Goal: Information Seeking & Learning: Learn about a topic

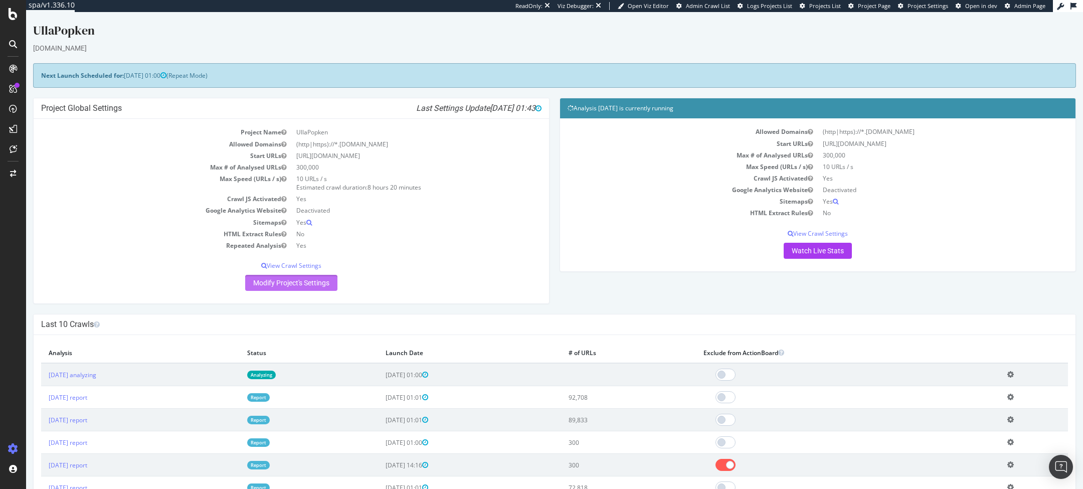
click at [284, 276] on link "Modify Project's Settings" at bounding box center [291, 283] width 92 height 16
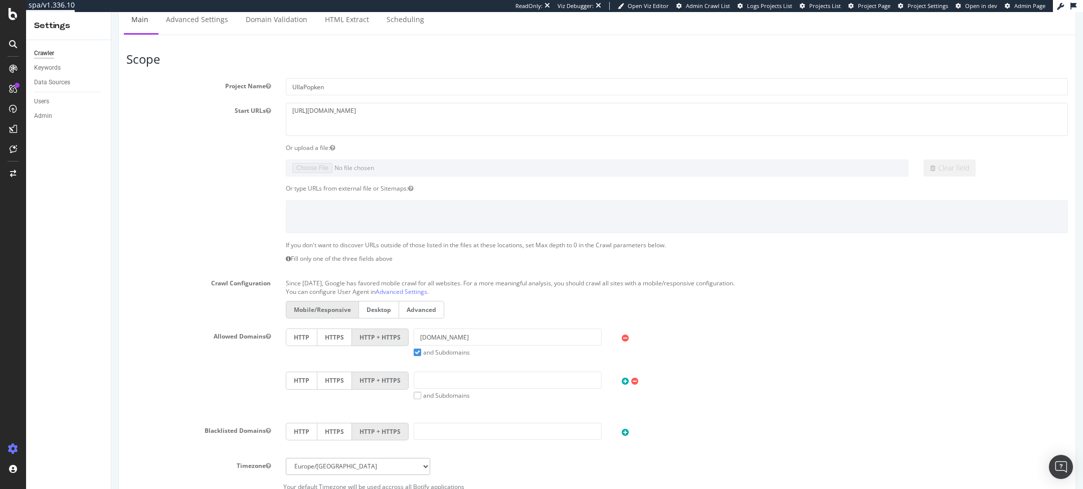
scroll to position [80, 0]
click at [187, 15] on link "Advanced Settings" at bounding box center [196, 21] width 77 height 28
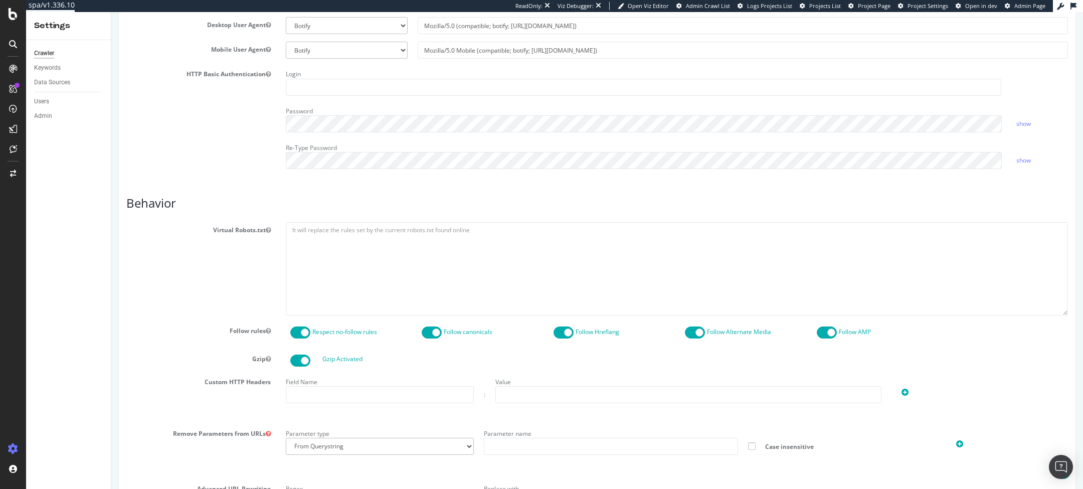
scroll to position [494, 0]
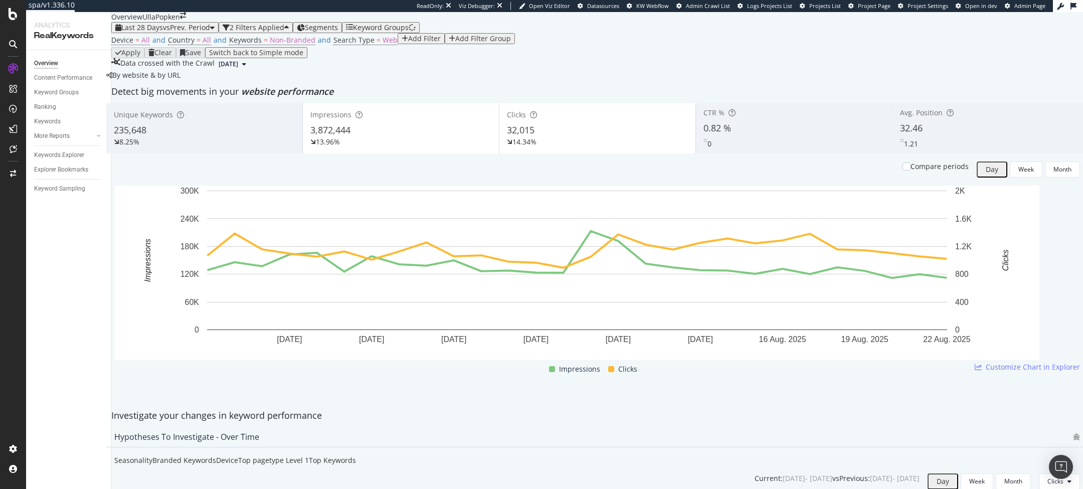
click at [610, 47] on div "Device = All and Country = All and Keywords = Non-Branded and Search Type = Web…" at bounding box center [597, 40] width 972 height 14
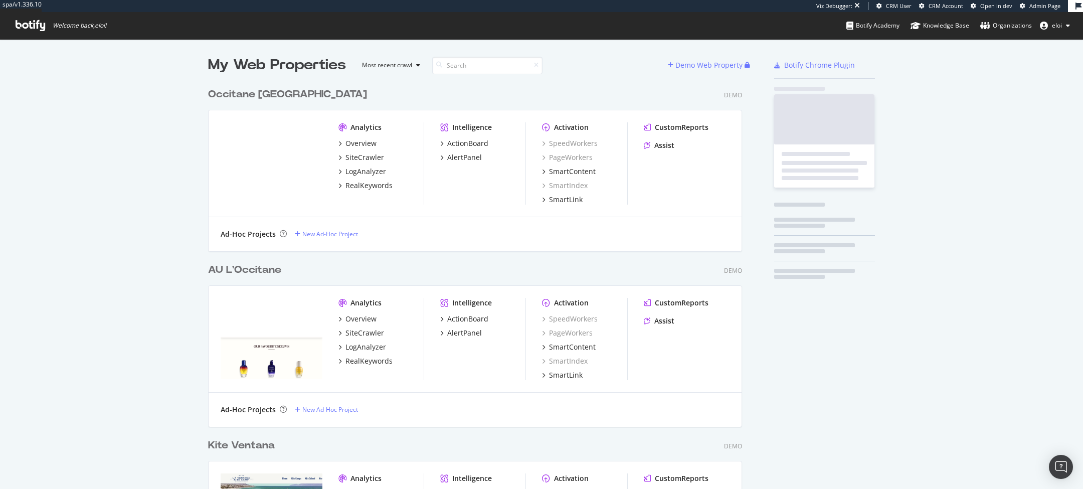
scroll to position [489, 1083]
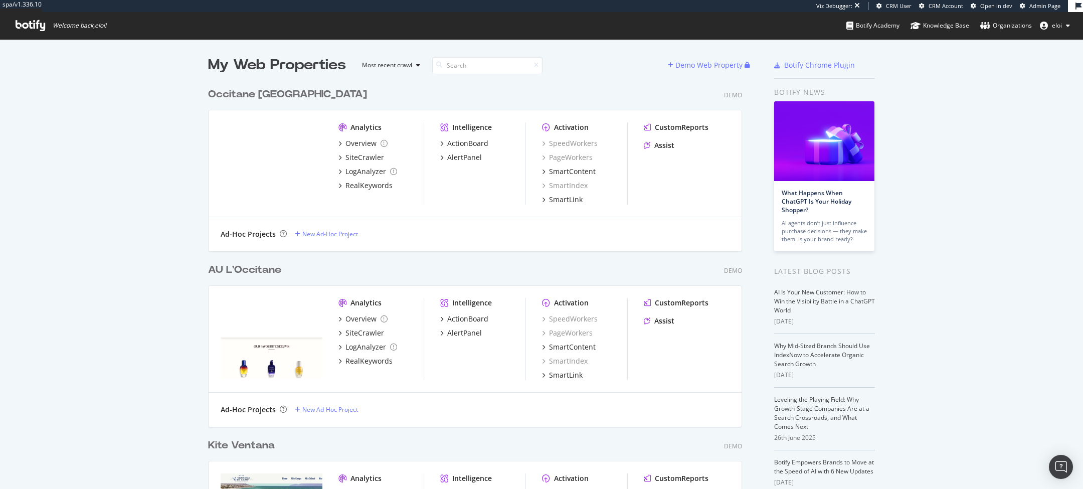
click at [295, 92] on div "Occitane [GEOGRAPHIC_DATA]" at bounding box center [287, 94] width 159 height 15
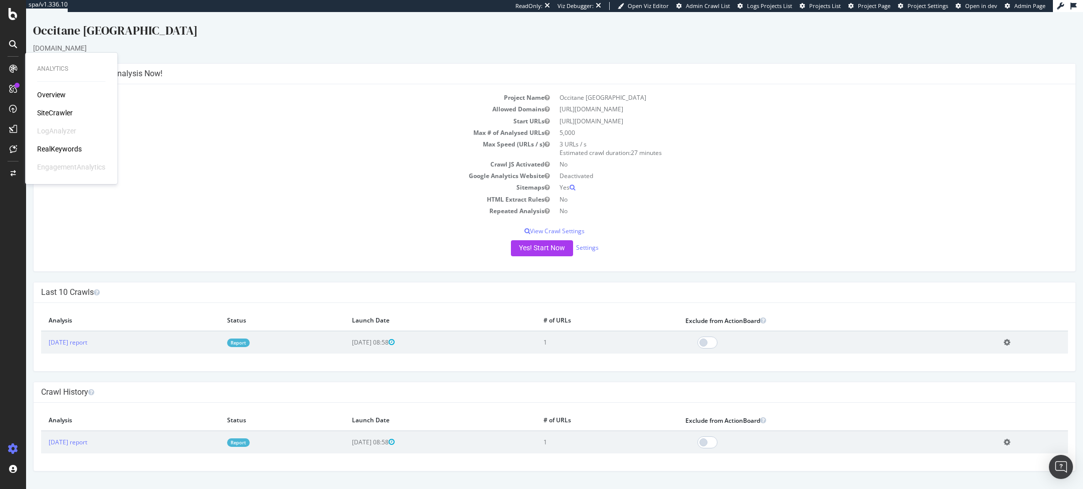
click at [59, 151] on div "RealKeywords" at bounding box center [59, 149] width 45 height 10
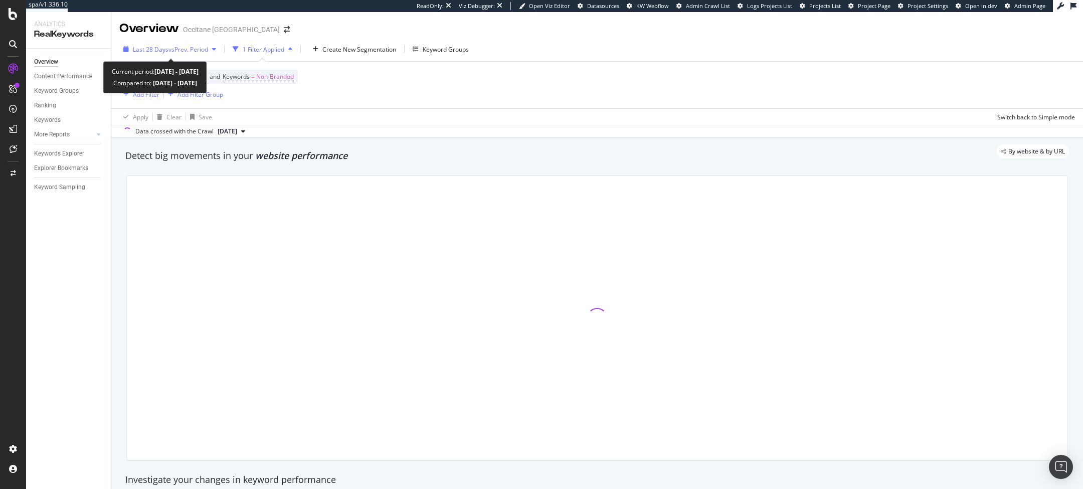
click at [165, 48] on span "Last 28 Days" at bounding box center [151, 49] width 36 height 9
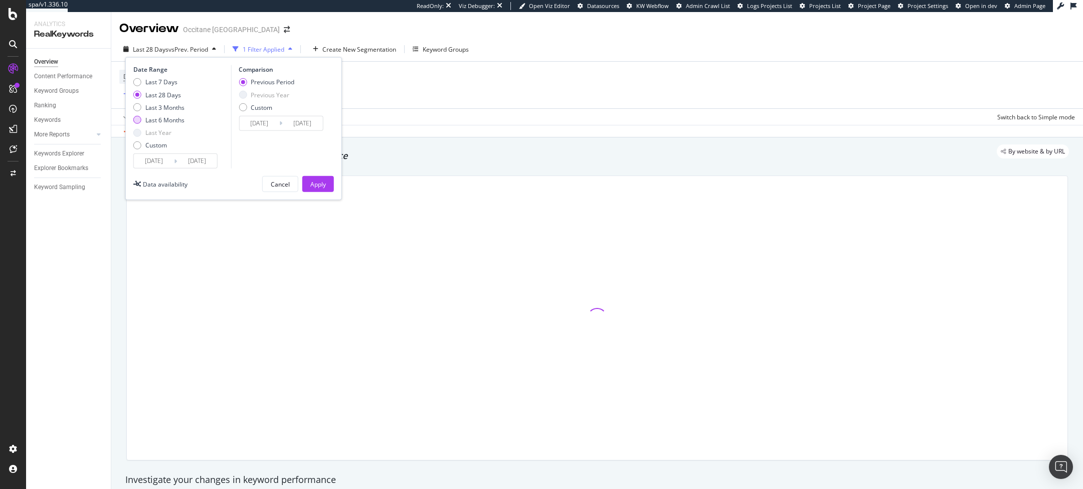
click at [171, 116] on div "Last 6 Months" at bounding box center [164, 120] width 39 height 9
type input "[DATE]"
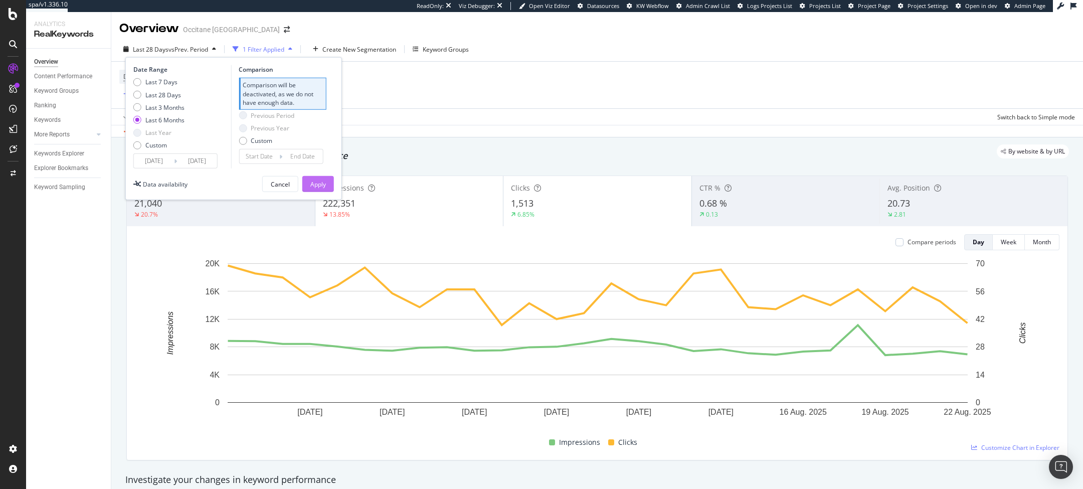
click at [326, 189] on button "Apply" at bounding box center [318, 184] width 32 height 16
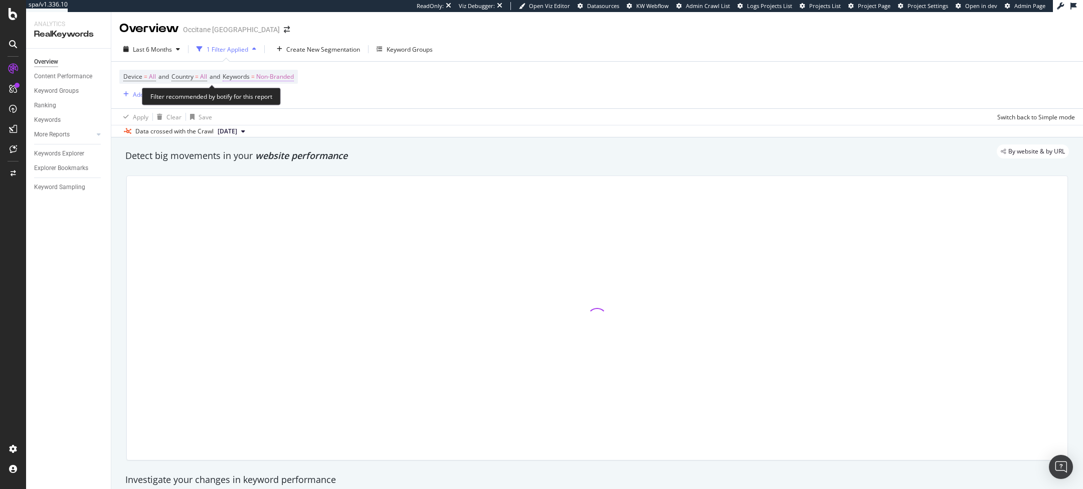
click at [250, 77] on span "Keywords" at bounding box center [236, 76] width 27 height 9
click at [252, 93] on div "Non-Branded" at bounding box center [264, 100] width 54 height 15
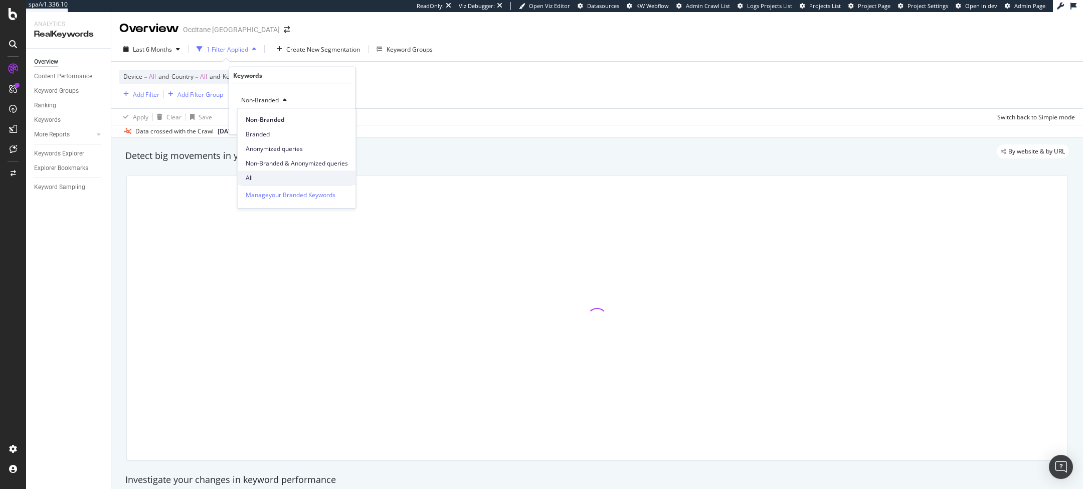
click at [290, 179] on span "All" at bounding box center [297, 177] width 102 height 9
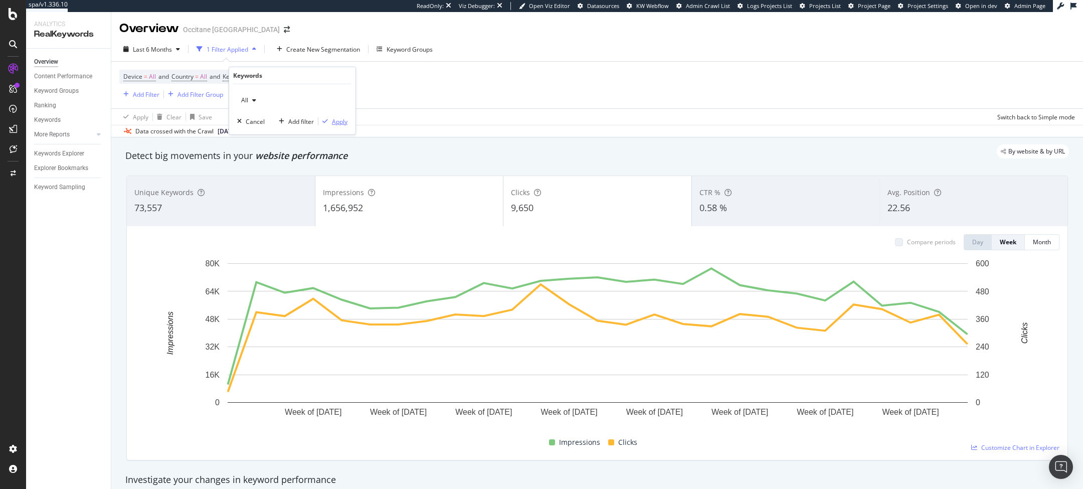
click at [346, 122] on div "Apply" at bounding box center [340, 121] width 16 height 9
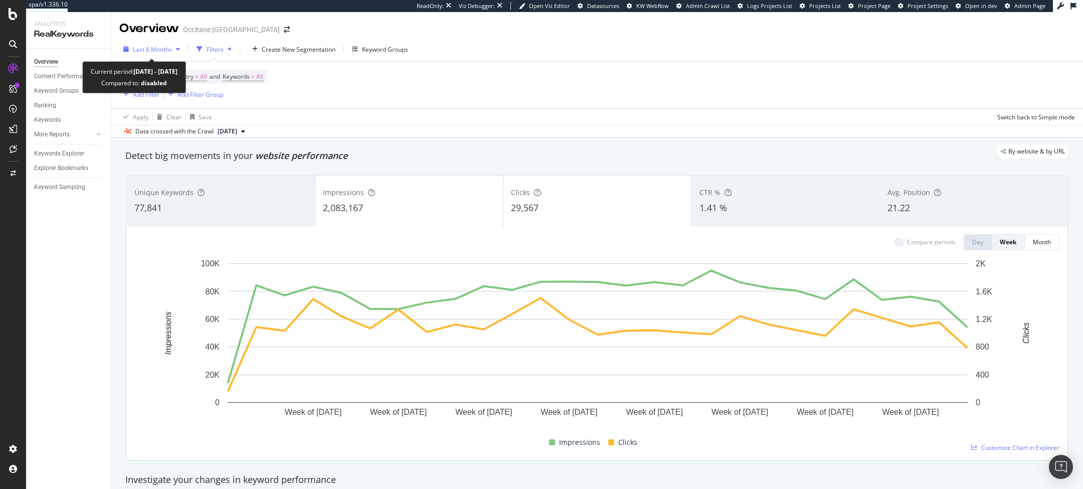
click at [165, 46] on span "Last 6 Months" at bounding box center [152, 49] width 39 height 9
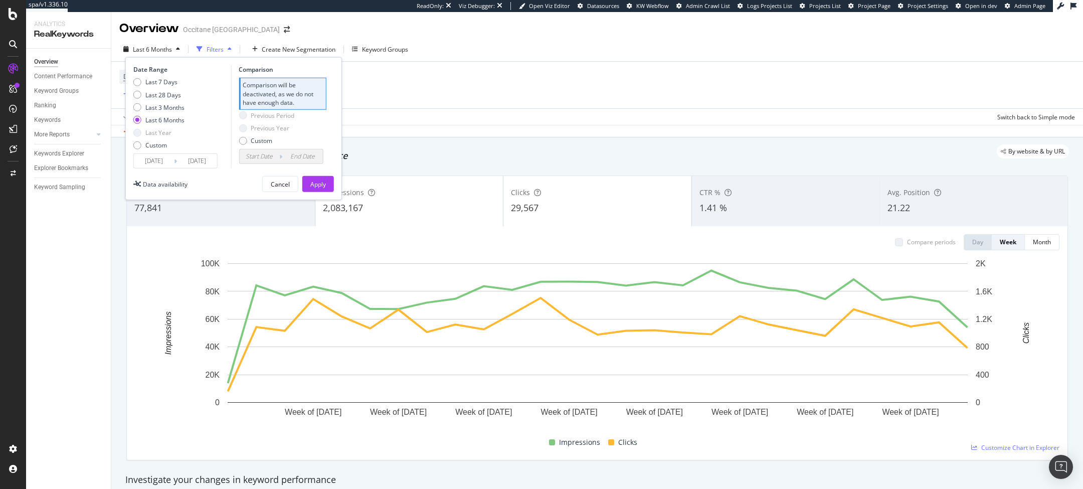
click at [505, 179] on div "Clicks 29,567" at bounding box center [597, 201] width 188 height 45
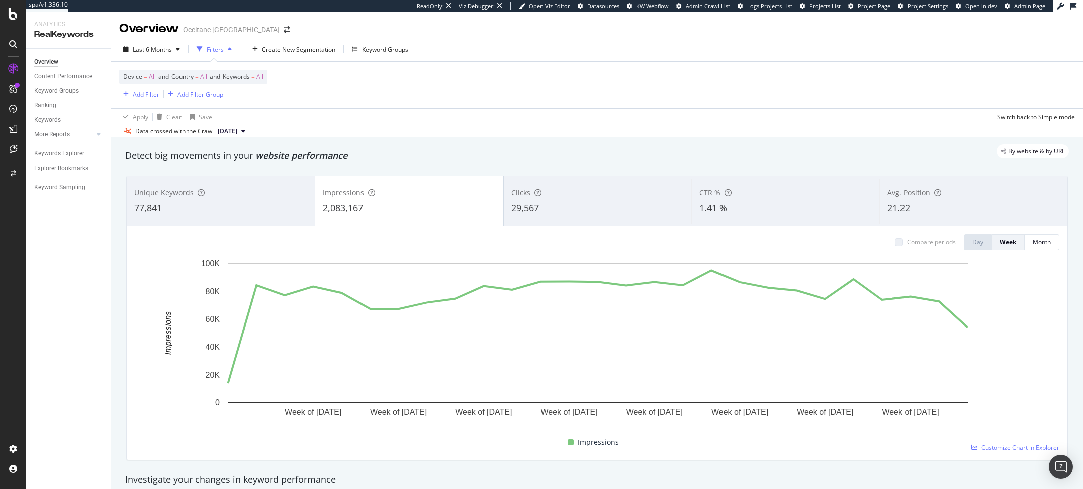
click at [554, 188] on div "Clicks" at bounding box center [597, 193] width 173 height 10
